Goal: Contribute content: Add original content to the website for others to see

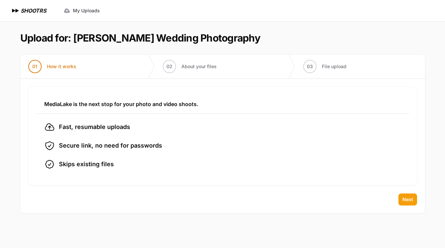
click at [398, 202] on button "Next" at bounding box center [407, 200] width 19 height 12
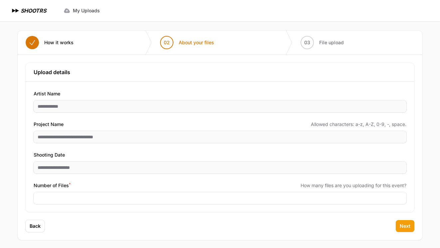
scroll to position [27, 0]
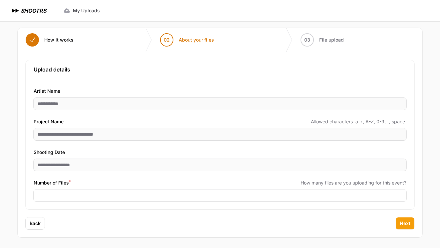
click at [402, 224] on span "Next" at bounding box center [404, 223] width 11 height 7
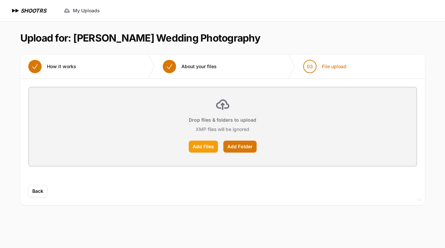
click at [199, 147] on label "Add Files" at bounding box center [203, 147] width 29 height 12
click at [0, 0] on input "Add Files" at bounding box center [0, 0] width 0 height 0
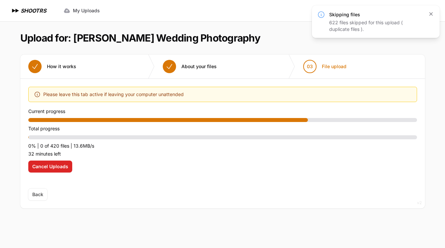
click at [431, 15] on icon "button" at bounding box center [430, 14] width 7 height 7
